Goal: Find specific page/section: Find specific page/section

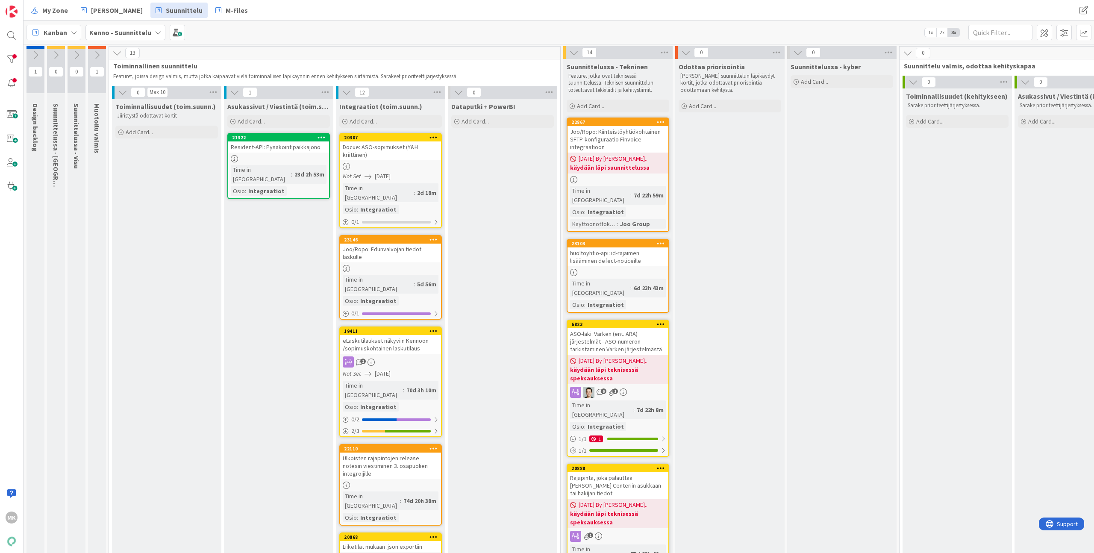
scroll to position [525, 0]
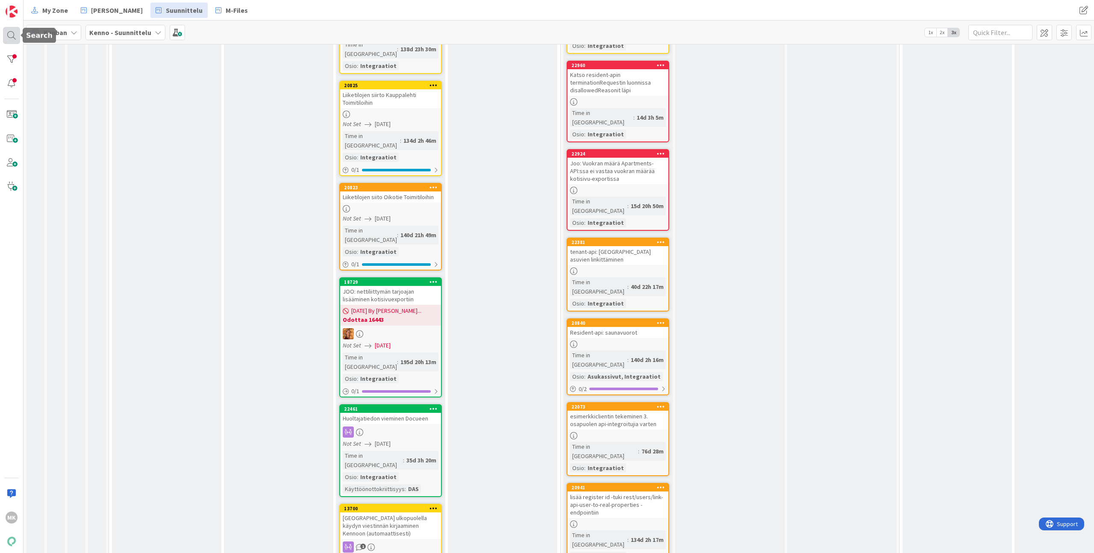
click at [14, 35] on div at bounding box center [11, 35] width 17 height 17
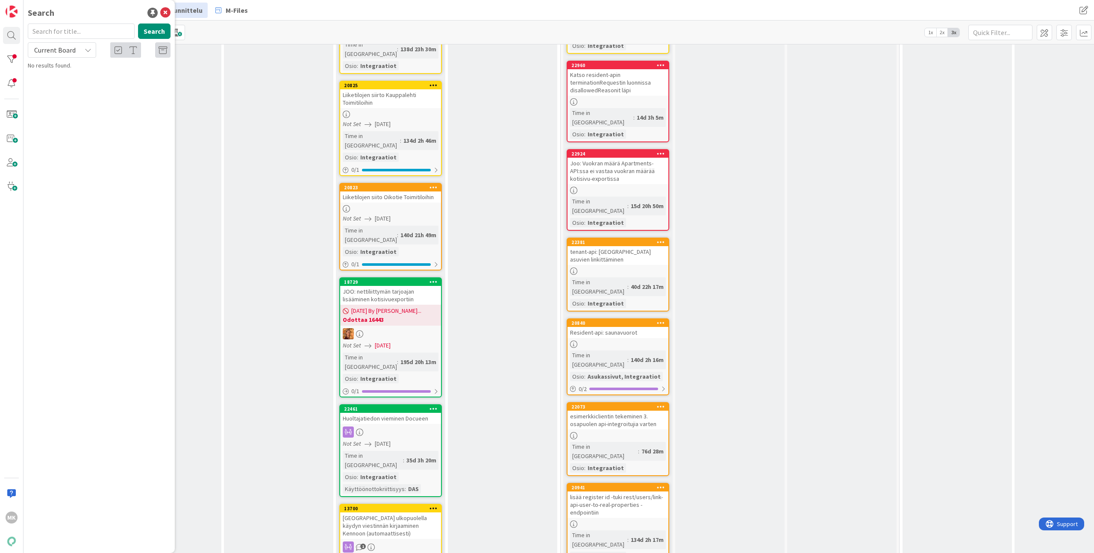
click at [65, 29] on input "text" at bounding box center [81, 31] width 107 height 15
click at [56, 48] on span "Current Board" at bounding box center [54, 50] width 41 height 9
click at [70, 84] on span "All Boards" at bounding box center [76, 85] width 89 height 13
click at [149, 36] on button "Search" at bounding box center [154, 31] width 32 height 15
click at [89, 33] on input "eviction" at bounding box center [81, 31] width 107 height 15
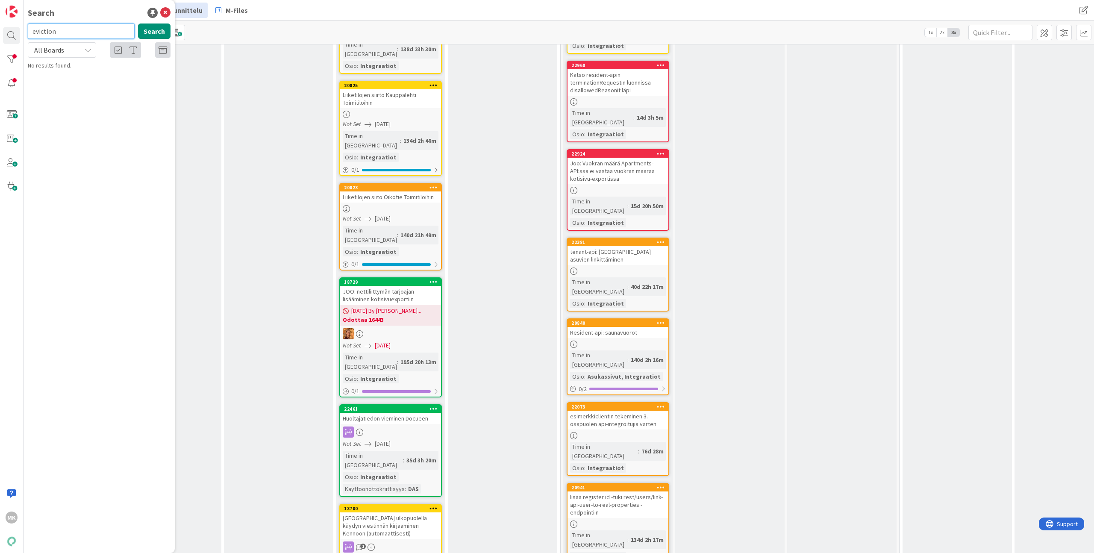
click at [89, 32] on input "eviction" at bounding box center [81, 31] width 107 height 15
click at [155, 29] on button "Search" at bounding box center [154, 31] width 32 height 15
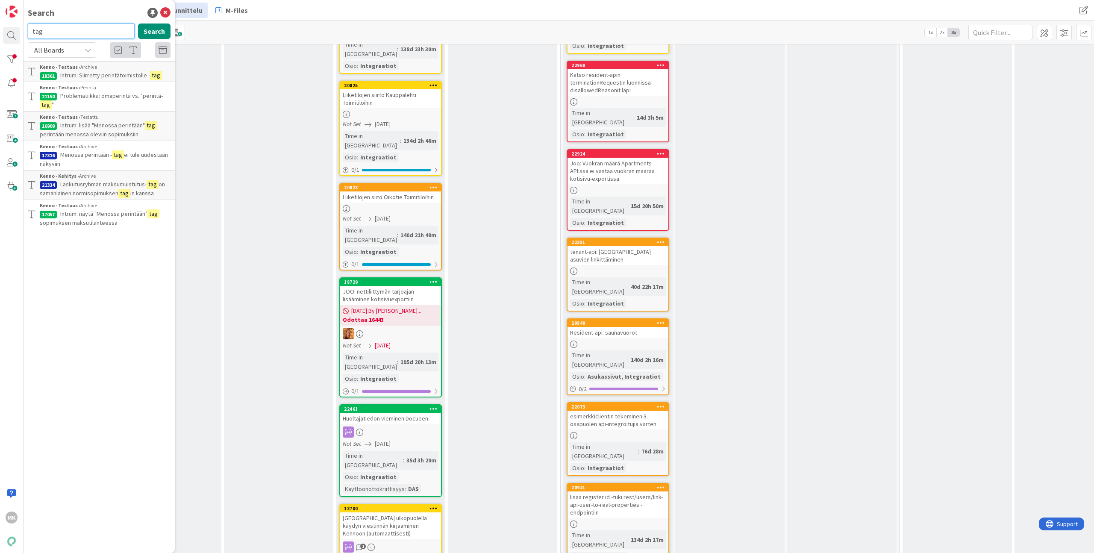
click at [84, 33] on input "tag" at bounding box center [81, 31] width 107 height 15
type input "tagit"
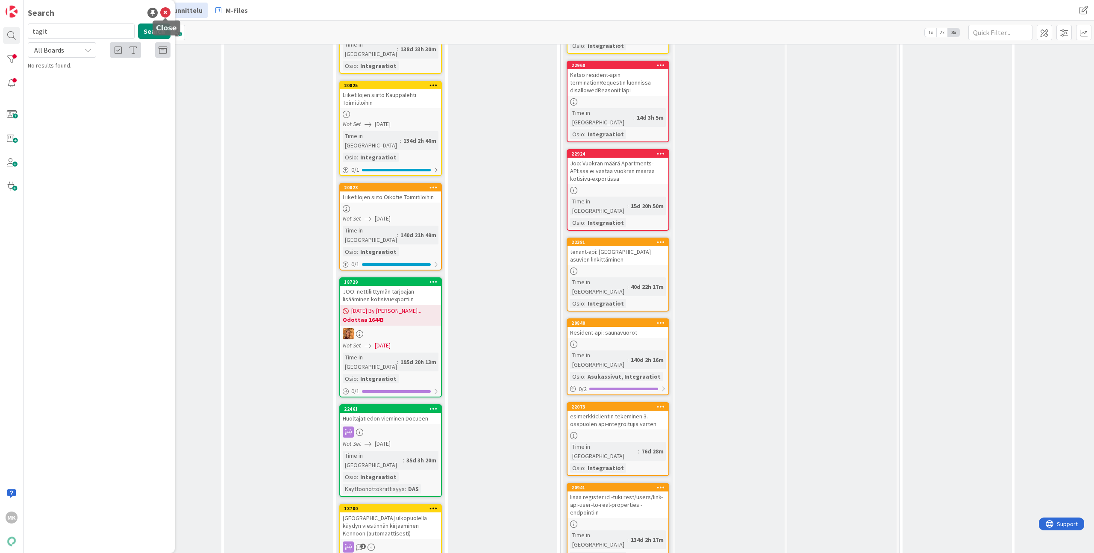
click at [170, 10] on icon at bounding box center [165, 13] width 10 height 10
